Goal: Transaction & Acquisition: Purchase product/service

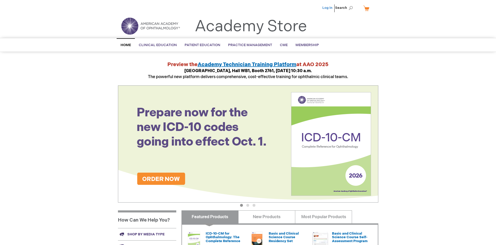
click at [328, 8] on link "Log In" at bounding box center [327, 8] width 10 height 4
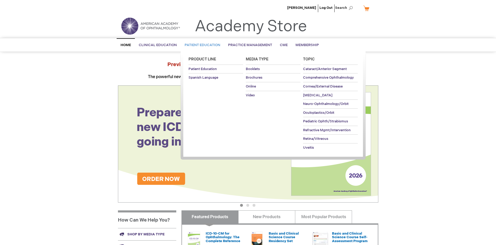
click at [201, 45] on span "Patient Education" at bounding box center [203, 45] width 36 height 4
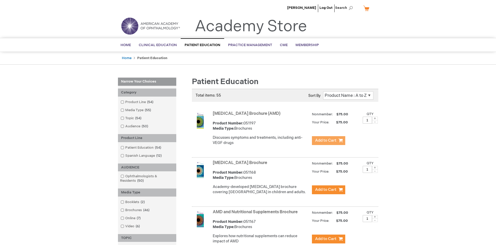
click at [328, 141] on span "Add to Cart" at bounding box center [325, 140] width 21 height 5
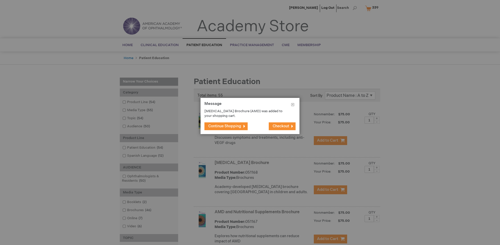
click at [225, 126] on span "Continue Shopping" at bounding box center [224, 126] width 33 height 4
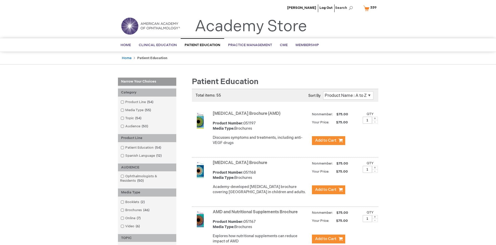
click at [256, 214] on link "AMD and Nutritional Supplements Brochure" at bounding box center [255, 211] width 85 height 5
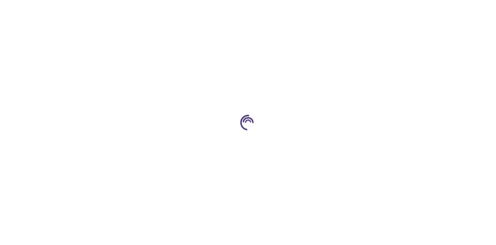
type input "1"
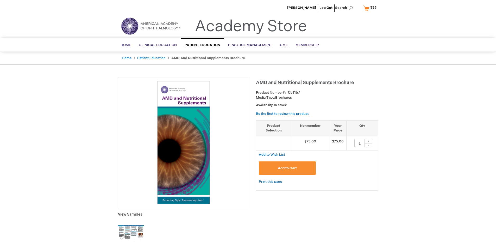
click at [287, 168] on span "Add to Cart" at bounding box center [287, 168] width 19 height 4
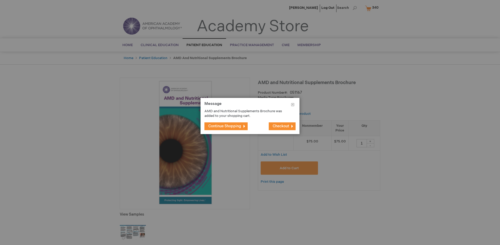
click at [225, 126] on span "Continue Shopping" at bounding box center [224, 126] width 33 height 4
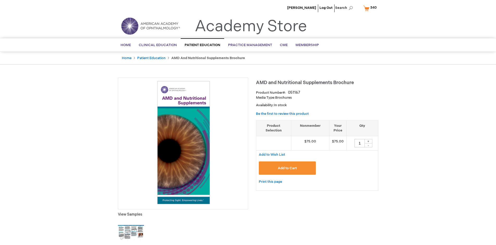
click at [371, 8] on span "340" at bounding box center [373, 7] width 7 height 4
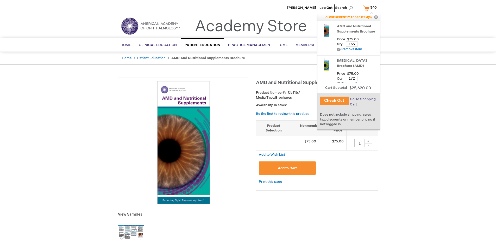
click at [362, 99] on span "Go To Shopping Cart" at bounding box center [363, 101] width 26 height 9
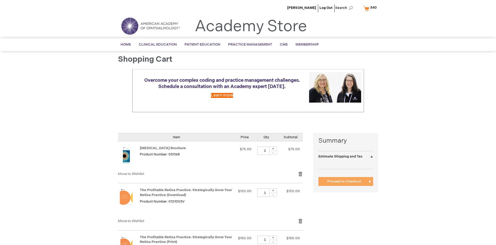
click at [344, 181] on span "Proceed to Checkout" at bounding box center [344, 181] width 34 height 4
